Goal: Task Accomplishment & Management: Use online tool/utility

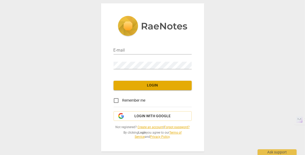
type input "[EMAIL_ADDRESS][DOMAIN_NAME]"
click at [156, 87] on span "Login" at bounding box center [153, 85] width 70 height 5
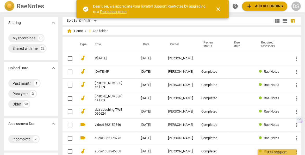
click at [219, 9] on span "close" at bounding box center [218, 9] width 6 height 6
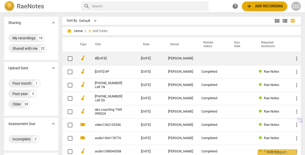
click at [175, 60] on div "[PERSON_NAME]" at bounding box center [180, 59] width 25 height 4
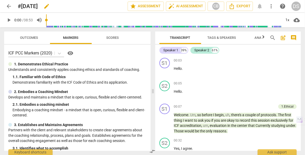
click at [34, 6] on h2 "#[DATE]" at bounding box center [28, 6] width 20 height 7
click at [145, 7] on span "star Assessment" at bounding box center [146, 6] width 32 height 6
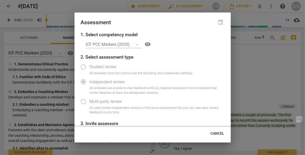
click at [125, 45] on div "ICF PCC Markers (2020) visibility" at bounding box center [155, 44] width 139 height 8
click at [137, 44] on div "ICF PCC Markers (2020) visibility" at bounding box center [155, 44] width 139 height 8
click at [138, 44] on div "ICF PCC Markers (2020) visibility" at bounding box center [155, 44] width 139 height 8
click at [134, 46] on div "ICF PCC Markers (2020) visibility" at bounding box center [155, 44] width 139 height 8
drag, startPoint x: 214, startPoint y: 131, endPoint x: 208, endPoint y: 117, distance: 14.5
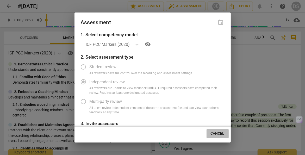
click at [214, 131] on button "Cancel" at bounding box center [218, 133] width 22 height 9
radio input "false"
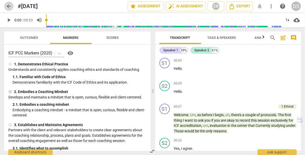
click at [7, 8] on span "arrow_back" at bounding box center [9, 6] width 6 height 6
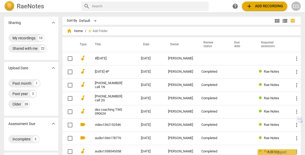
click at [271, 4] on span "add Add recording" at bounding box center [264, 6] width 37 height 6
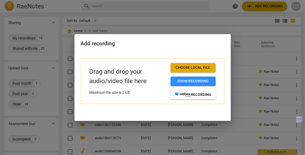
click at [189, 67] on span "Choose local file" at bounding box center [193, 67] width 37 height 5
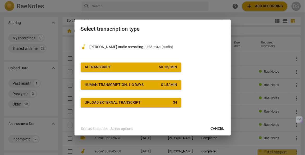
click at [213, 126] on span "Cancel" at bounding box center [218, 128] width 14 height 5
click at [220, 4] on div at bounding box center [152, 77] width 305 height 155
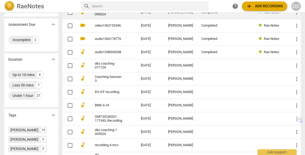
scroll to position [204, 0]
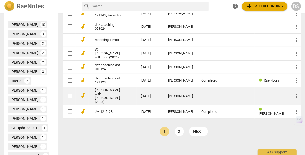
click at [118, 94] on link "[PERSON_NAME] with [PERSON_NAME] (2023)" at bounding box center [108, 96] width 27 height 16
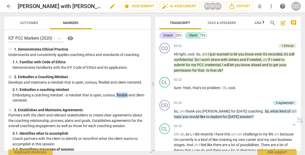
click at [54, 4] on h2 "[PERSON_NAME] with [PERSON_NAME] (2023)" at bounding box center [61, 6] width 86 height 7
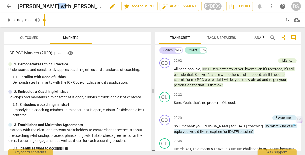
click at [47, 7] on h2 "[PERSON_NAME] with [PERSON_NAME] (2023)" at bounding box center [61, 6] width 86 height 7
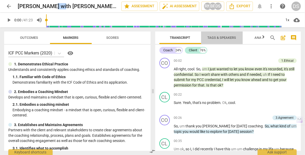
click at [222, 41] on span "Tags & Speakers" at bounding box center [221, 37] width 41 height 7
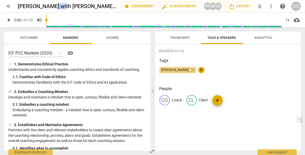
click at [176, 38] on span "Transcript" at bounding box center [180, 38] width 20 height 4
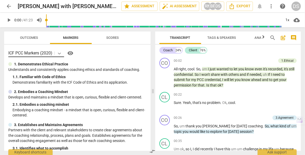
click at [56, 53] on div at bounding box center [59, 53] width 9 height 8
